Goal: Find specific page/section: Locate item on page

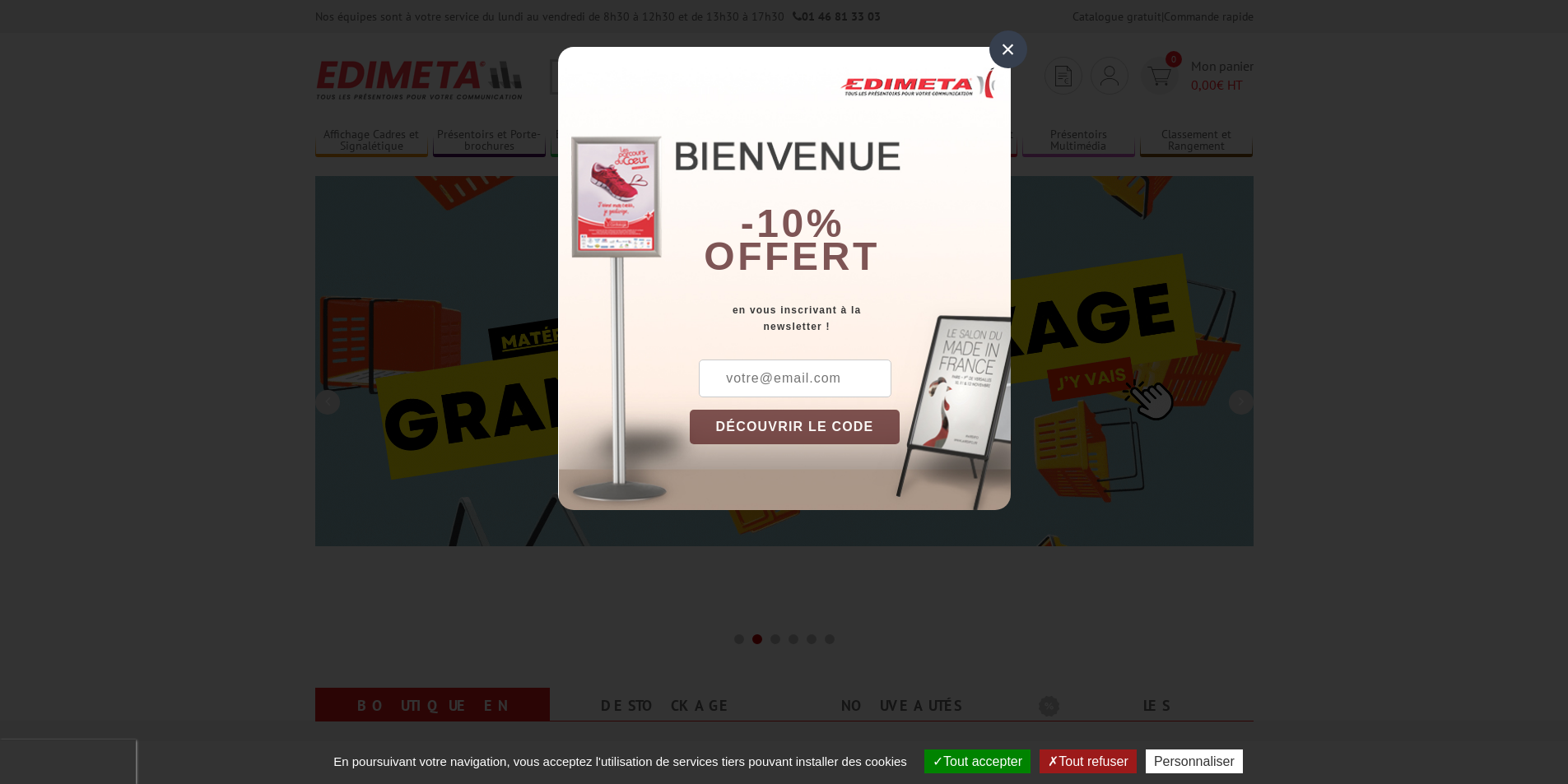
click at [1007, 51] on div "×" at bounding box center [1008, 49] width 38 height 38
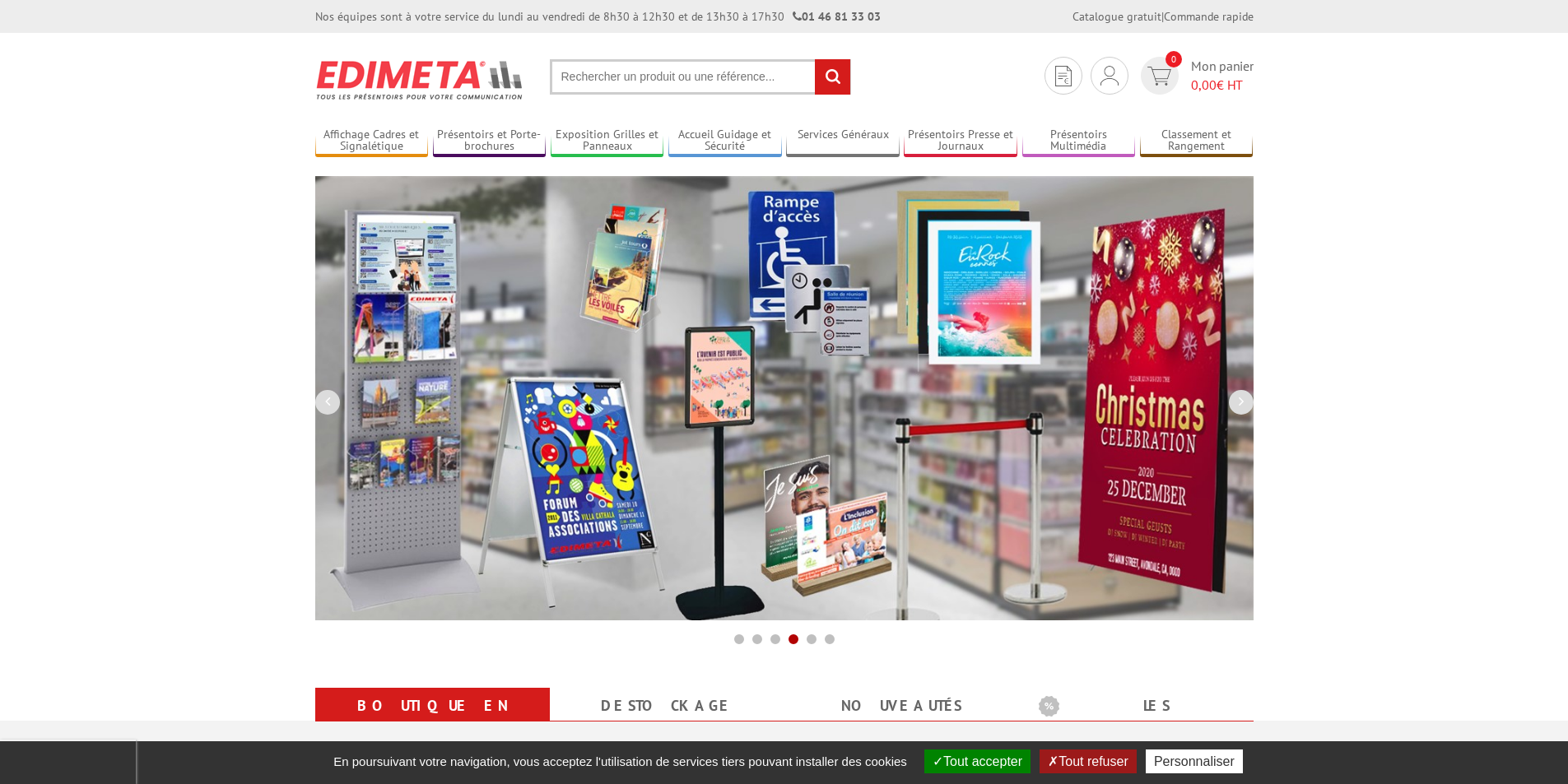
click at [568, 74] on input "text" at bounding box center [700, 77] width 301 height 35
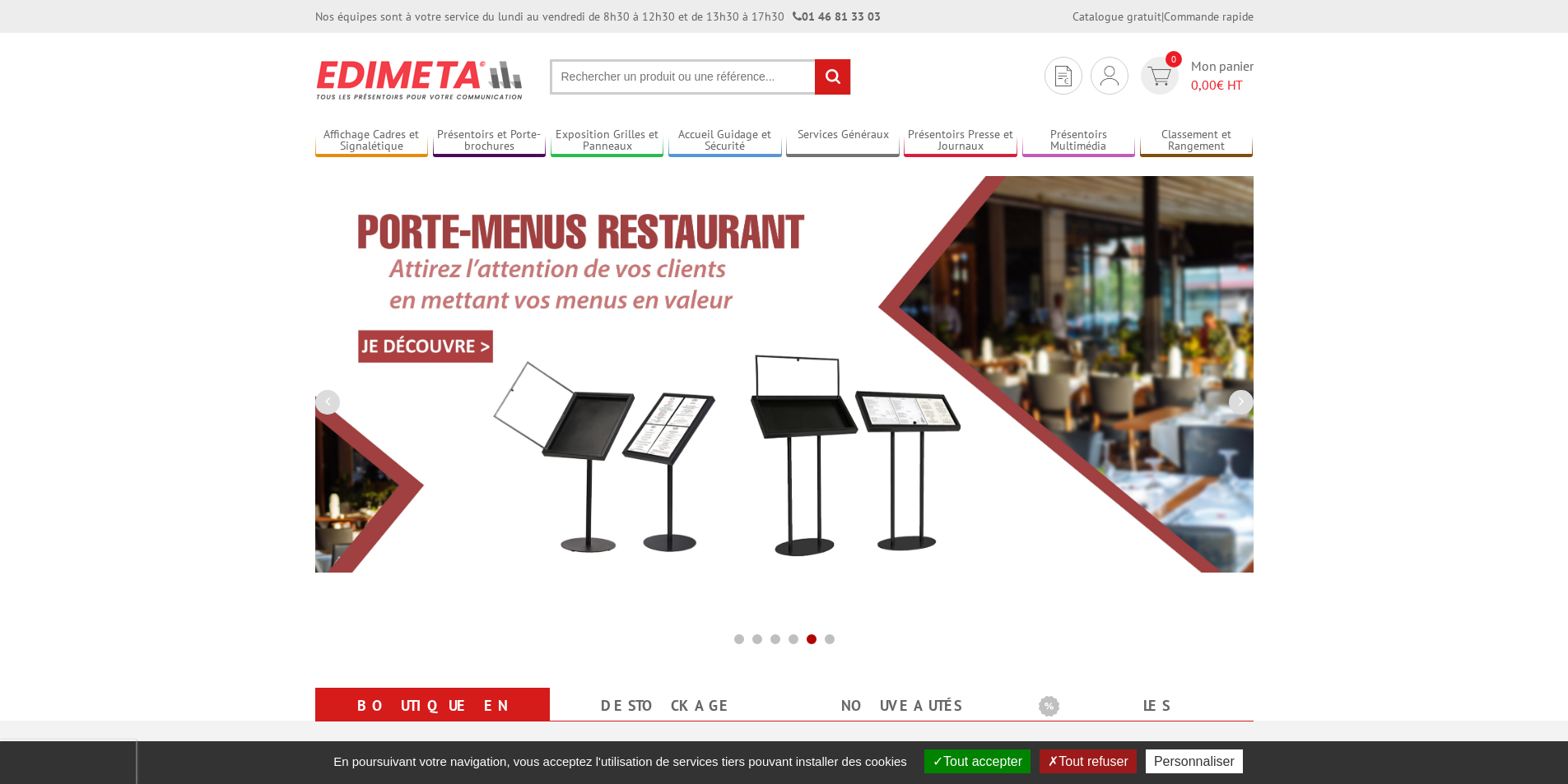
click at [569, 74] on input "text" at bounding box center [700, 77] width 301 height 35
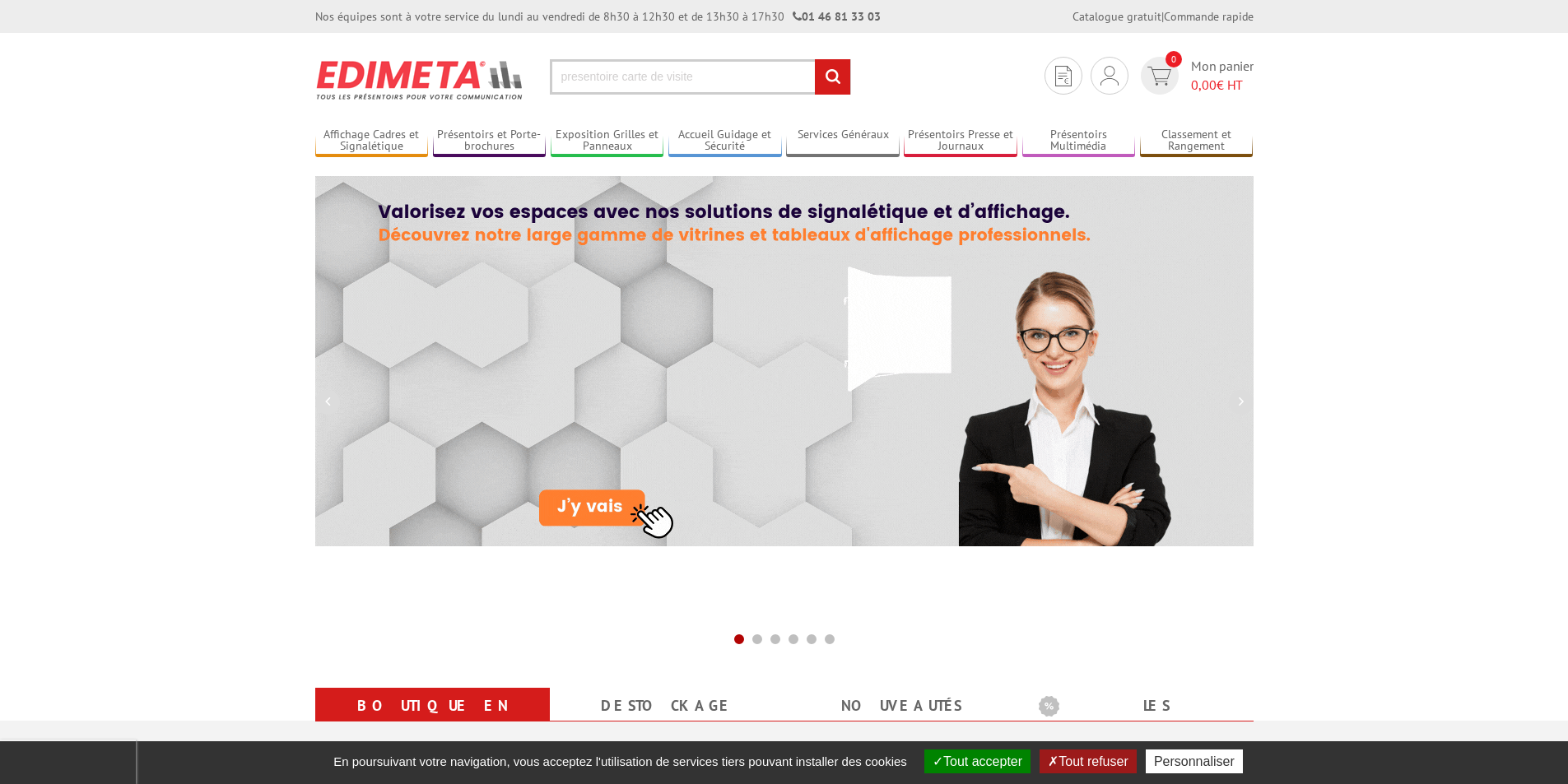
type input "presentoire carte de visite"
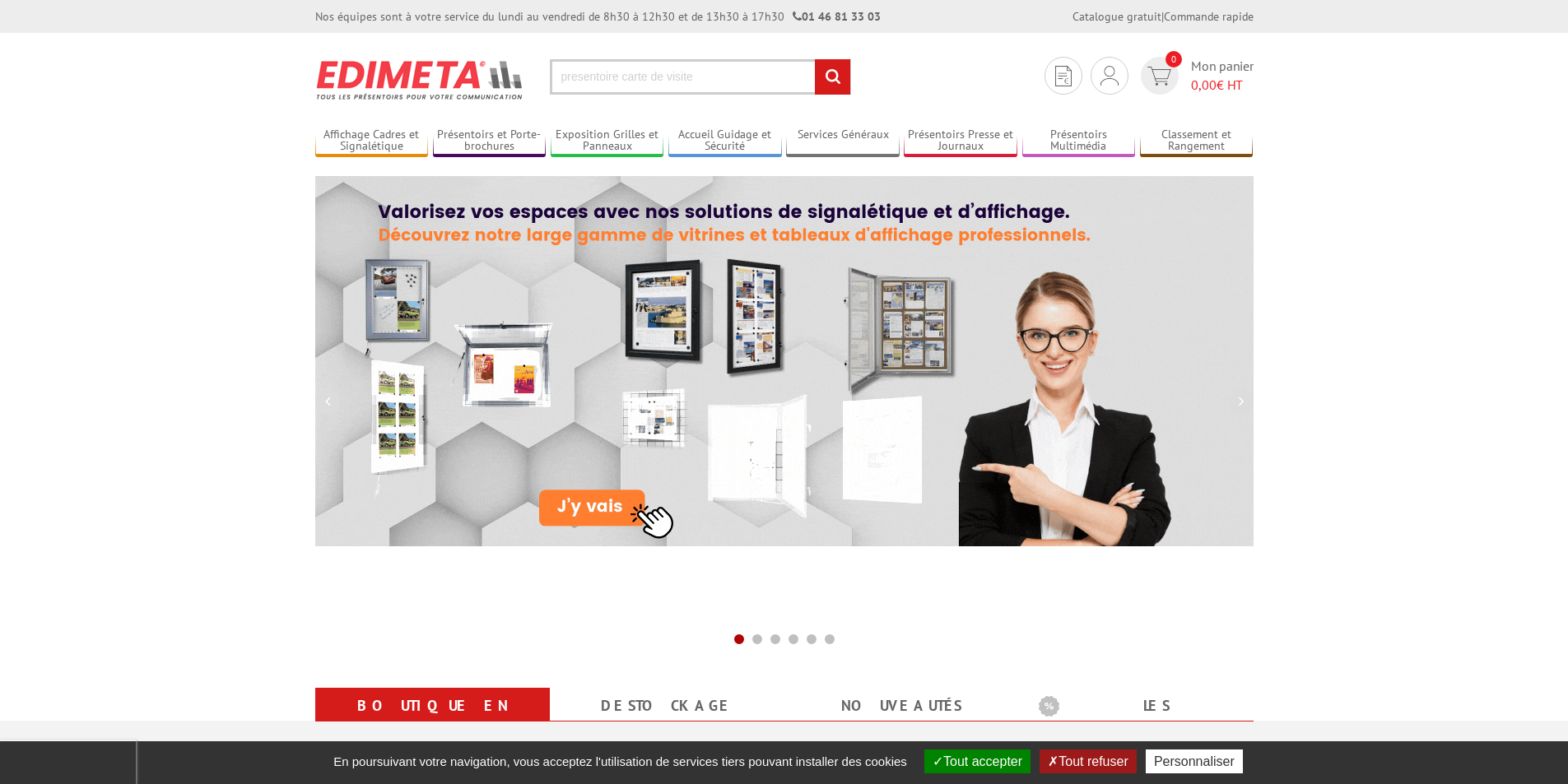
click at [815, 59] on input "rechercher" at bounding box center [833, 77] width 35 height 35
